Goal: Task Accomplishment & Management: Use online tool/utility

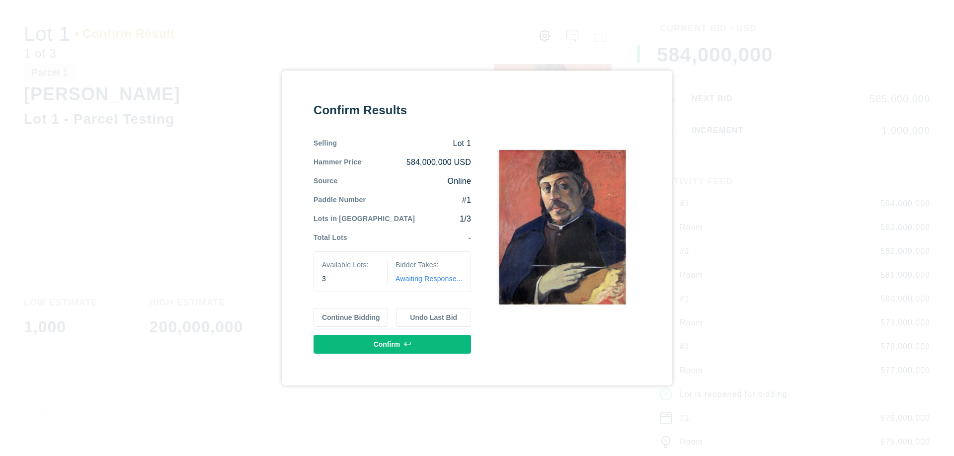
click at [351, 317] on button "Continue Bidding" at bounding box center [350, 317] width 75 height 19
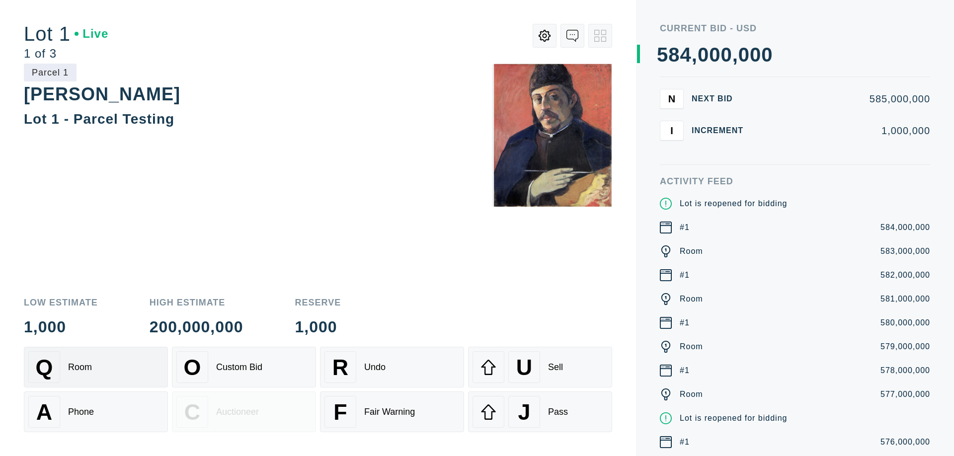
click at [96, 367] on div "Q Room" at bounding box center [95, 367] width 135 height 32
